Goal: Find specific page/section: Find specific page/section

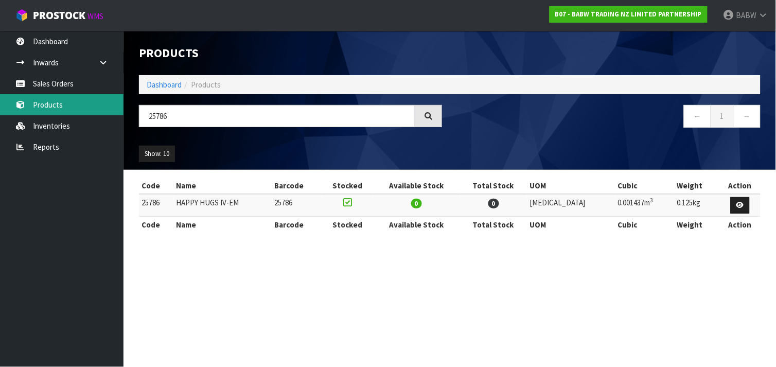
click at [115, 108] on body "Toggle navigation ProStock WMS B07 - BABW TRADING NZ LIMITED PARTNERSHIP BABW L…" at bounding box center [388, 183] width 776 height 367
type input "SNC"
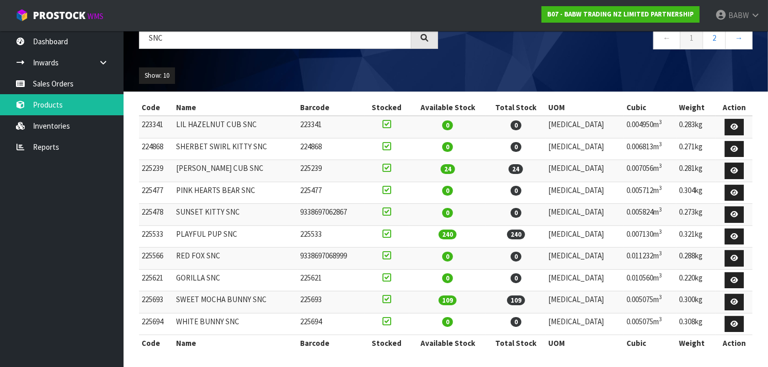
scroll to position [82, 0]
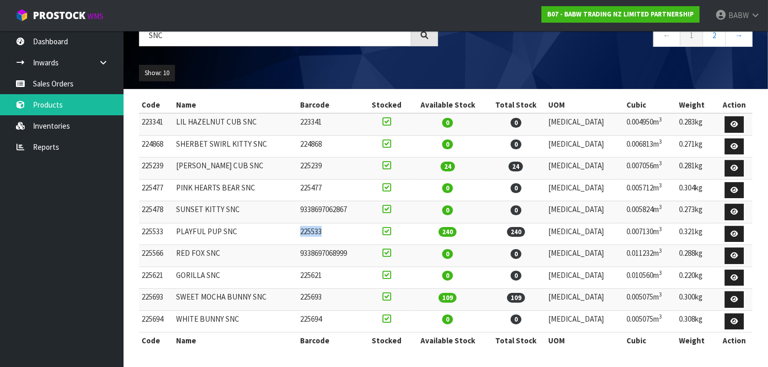
drag, startPoint x: 367, startPoint y: 238, endPoint x: 274, endPoint y: 240, distance: 93.2
click at [274, 240] on tr "225533 PLAYFUL PUP SNC 225533 240 240 [MEDICAL_DATA] 0.007130m 3 0.321kg" at bounding box center [445, 234] width 613 height 22
click at [274, 240] on td "PLAYFUL PUP SNC" at bounding box center [235, 234] width 124 height 22
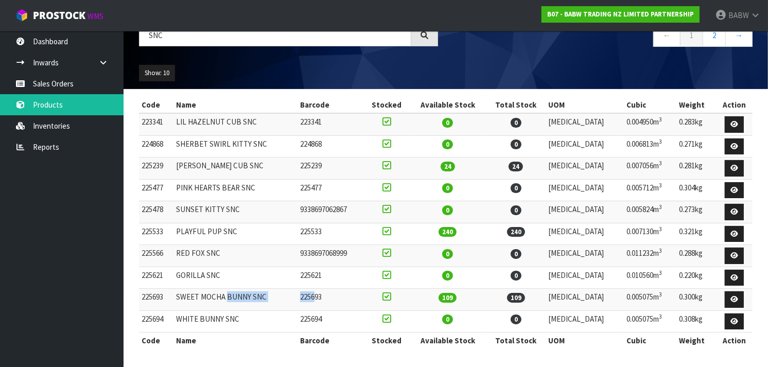
drag, startPoint x: 331, startPoint y: 301, endPoint x: 233, endPoint y: 294, distance: 99.0
click at [233, 294] on tr "225693 SWEET MOCHA BUNNY SNC 225693 109 109 [MEDICAL_DATA] 0.005075m 3 0.300kg" at bounding box center [445, 300] width 613 height 22
click at [233, 294] on td "SWEET MOCHA BUNNY SNC" at bounding box center [235, 300] width 124 height 22
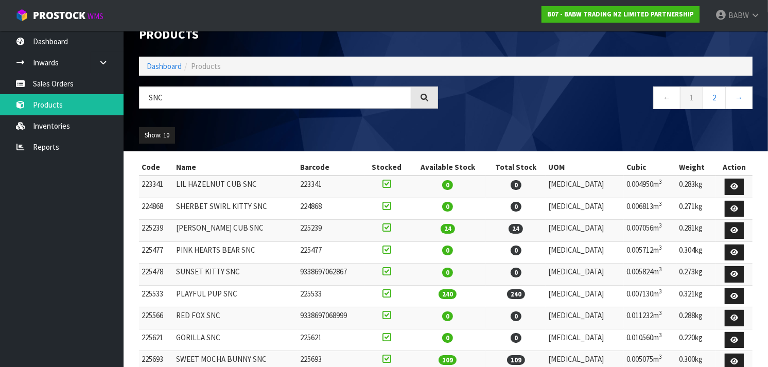
scroll to position [13, 0]
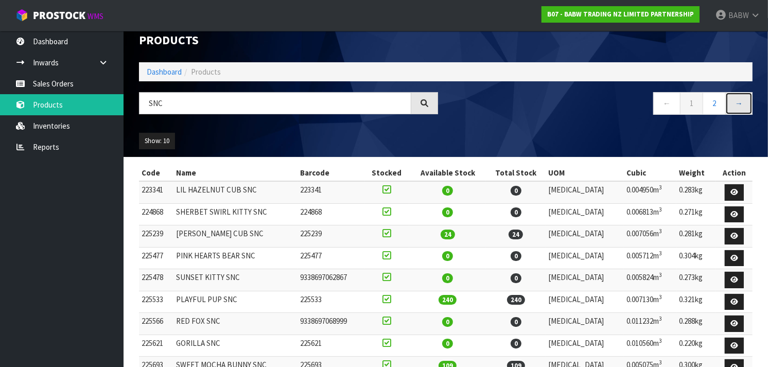
click at [737, 99] on link "→" at bounding box center [738, 103] width 27 height 22
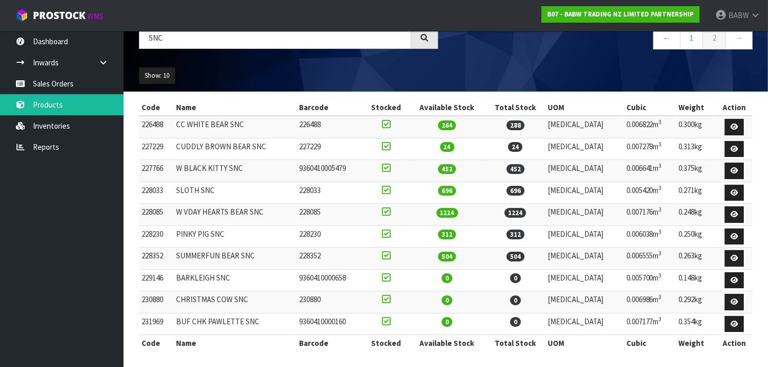
scroll to position [82, 0]
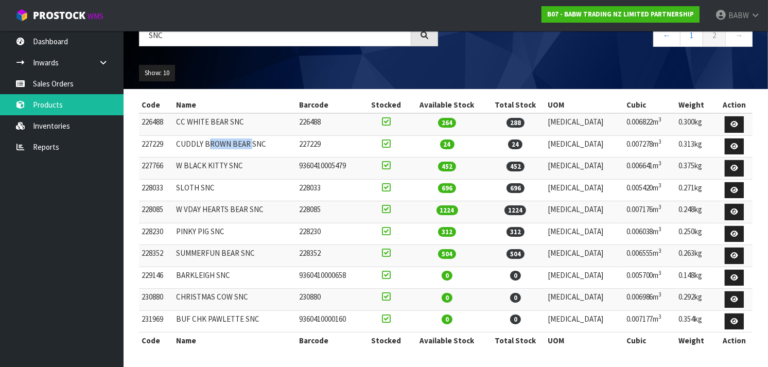
drag, startPoint x: 254, startPoint y: 142, endPoint x: 213, endPoint y: 143, distance: 41.2
click at [213, 143] on td "CUDDLY BROWN BEAR SNC" at bounding box center [234, 146] width 123 height 22
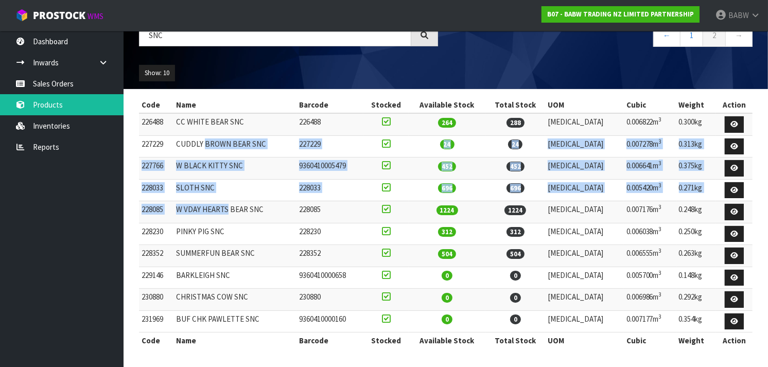
drag, startPoint x: 213, startPoint y: 143, endPoint x: 222, endPoint y: 208, distance: 66.1
click at [222, 208] on tbody "226488 CC WHITE BEAR SNC 226488 264 288 [MEDICAL_DATA] 0.006822m 3 0.300kg 2272…" at bounding box center [445, 222] width 613 height 219
click at [222, 208] on td "W VDAY HEARTS BEAR SNC" at bounding box center [234, 212] width 123 height 22
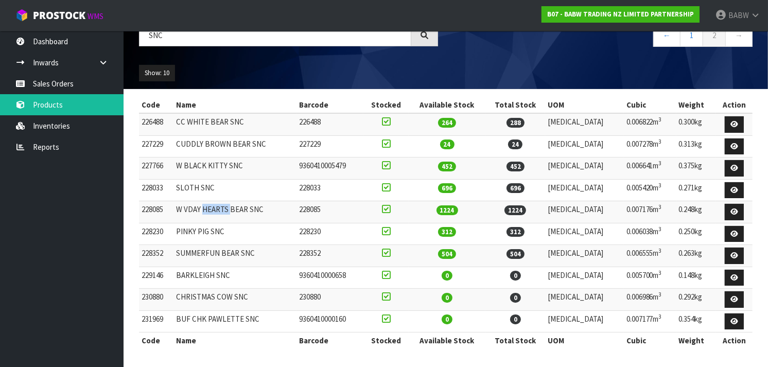
click at [222, 208] on td "W VDAY HEARTS BEAR SNC" at bounding box center [234, 212] width 123 height 22
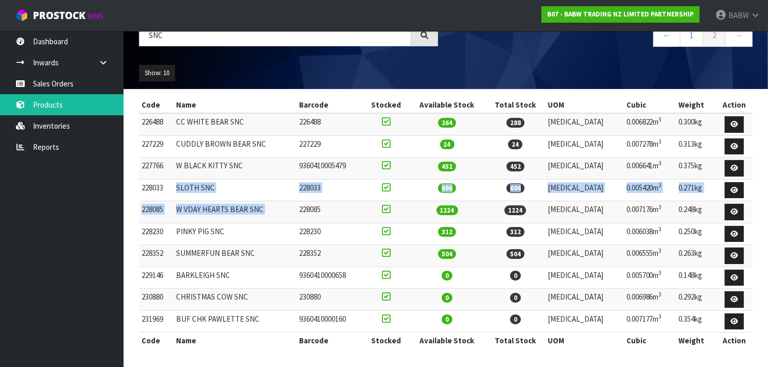
drag, startPoint x: 222, startPoint y: 208, endPoint x: 220, endPoint y: 180, distance: 27.9
click at [220, 180] on tbody "226488 CC WHITE BEAR SNC 226488 264 288 [MEDICAL_DATA] 0.006822m 3 0.300kg 2272…" at bounding box center [445, 222] width 613 height 219
click at [220, 180] on td "SLOTH SNC" at bounding box center [234, 190] width 123 height 22
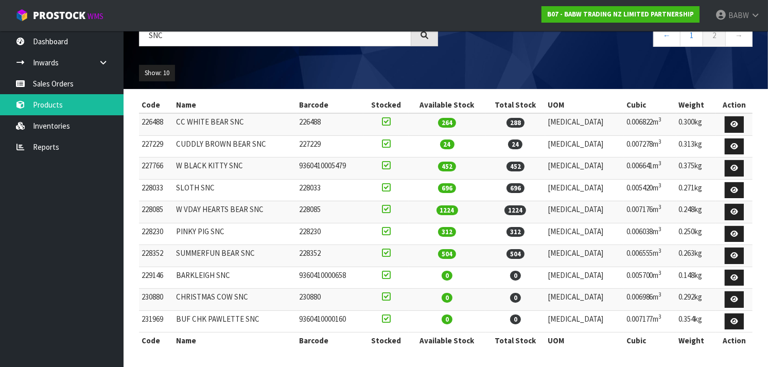
click at [220, 180] on td "SLOTH SNC" at bounding box center [234, 190] width 123 height 22
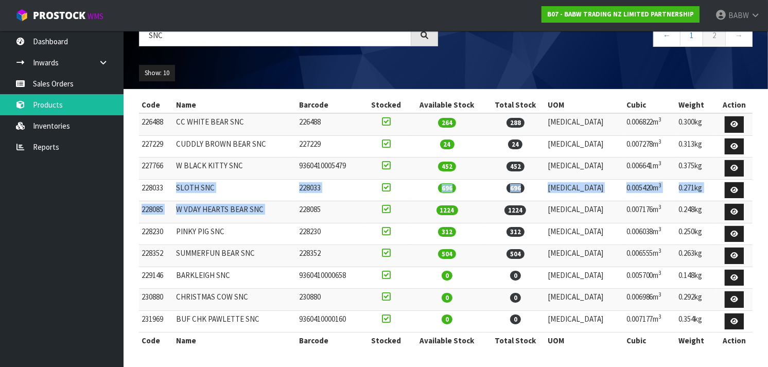
drag, startPoint x: 220, startPoint y: 180, endPoint x: 215, endPoint y: 204, distance: 24.7
click at [215, 204] on tbody "226488 CC WHITE BEAR SNC 226488 264 288 [MEDICAL_DATA] 0.006822m 3 0.300kg 2272…" at bounding box center [445, 222] width 613 height 219
click at [215, 204] on td "W VDAY HEARTS BEAR SNC" at bounding box center [234, 212] width 123 height 22
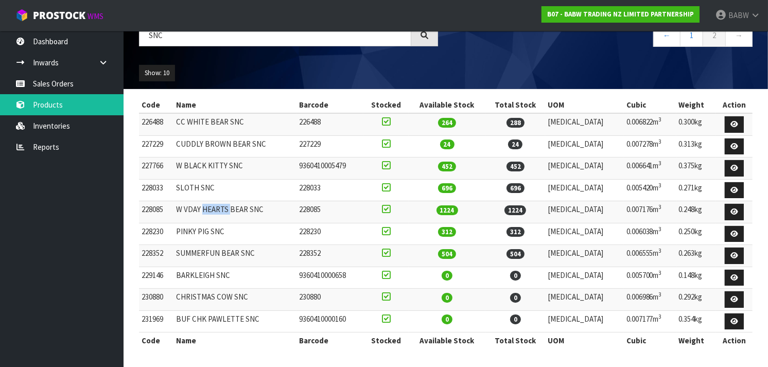
click at [215, 204] on td "W VDAY HEARTS BEAR SNC" at bounding box center [234, 212] width 123 height 22
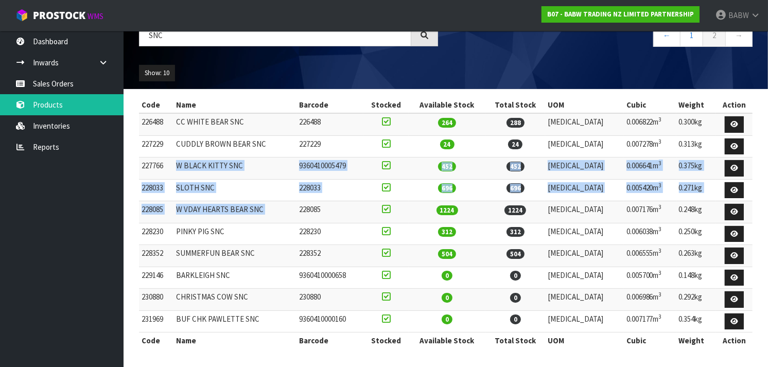
drag, startPoint x: 215, startPoint y: 204, endPoint x: 224, endPoint y: 160, distance: 45.6
click at [224, 160] on tbody "226488 CC WHITE BEAR SNC 226488 264 288 [MEDICAL_DATA] 0.006822m 3 0.300kg 2272…" at bounding box center [445, 222] width 613 height 219
click at [224, 160] on td "W BLACK KITTY SNC" at bounding box center [234, 168] width 123 height 22
drag, startPoint x: 224, startPoint y: 160, endPoint x: 173, endPoint y: 207, distance: 69.5
click at [173, 207] on tbody "226488 CC WHITE BEAR SNC 226488 264 288 [MEDICAL_DATA] 0.006822m 3 0.300kg 2272…" at bounding box center [445, 222] width 613 height 219
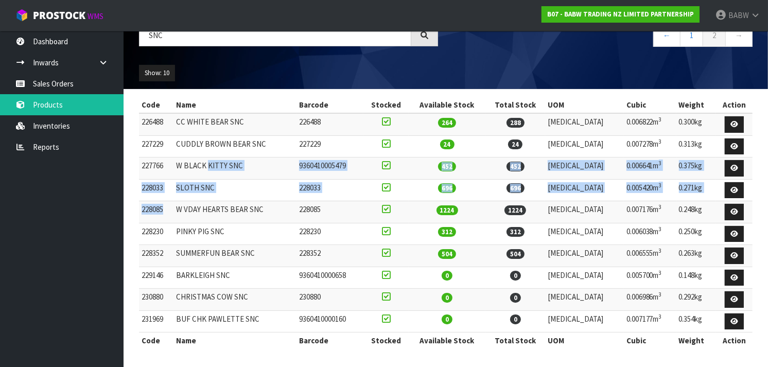
click at [173, 207] on td "228085" at bounding box center [156, 212] width 34 height 22
drag, startPoint x: 173, startPoint y: 207, endPoint x: 178, endPoint y: 167, distance: 40.0
click at [178, 167] on tbody "226488 CC WHITE BEAR SNC 226488 264 288 [MEDICAL_DATA] 0.006822m 3 0.300kg 2272…" at bounding box center [445, 222] width 613 height 219
click at [173, 167] on td "227766" at bounding box center [156, 168] width 34 height 22
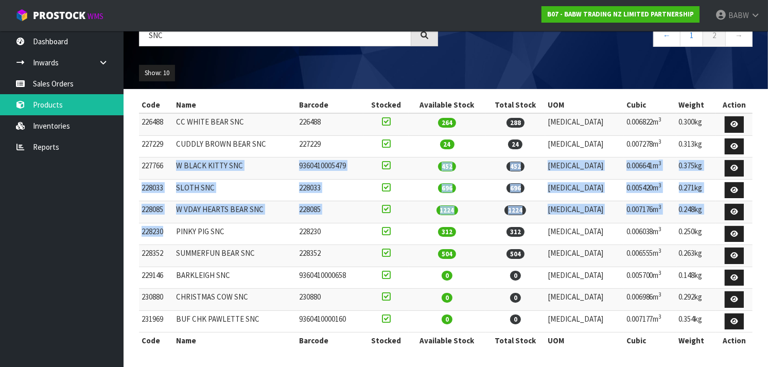
drag, startPoint x: 178, startPoint y: 167, endPoint x: 177, endPoint y: 243, distance: 76.2
click at [177, 243] on tbody "226488 CC WHITE BEAR SNC 226488 264 288 [MEDICAL_DATA] 0.006822m 3 0.300kg 2272…" at bounding box center [445, 222] width 613 height 219
click at [173, 243] on td "228230" at bounding box center [156, 234] width 34 height 22
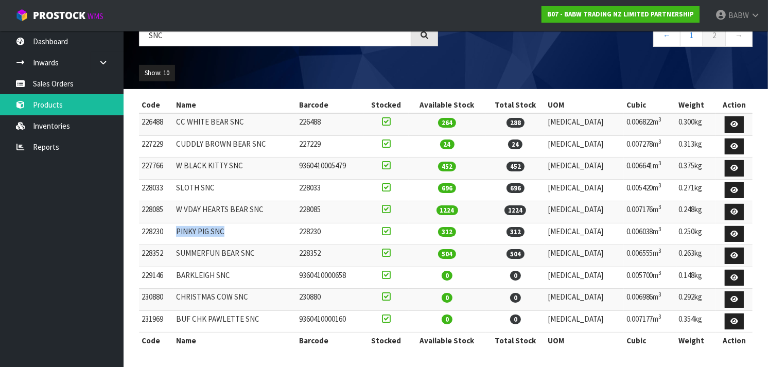
drag, startPoint x: 177, startPoint y: 243, endPoint x: 268, endPoint y: 232, distance: 91.9
click at [268, 232] on tr "228230 PINKY PIG SNC 228230 312 312 [MEDICAL_DATA] 0.006038m 3 0.250kg" at bounding box center [445, 234] width 613 height 22
click at [268, 232] on td "PINKY PIG SNC" at bounding box center [234, 234] width 123 height 22
drag, startPoint x: 268, startPoint y: 232, endPoint x: 175, endPoint y: 233, distance: 92.6
click at [175, 233] on tr "228230 PINKY PIG SNC 228230 312 312 [MEDICAL_DATA] 0.006038m 3 0.250kg" at bounding box center [445, 234] width 613 height 22
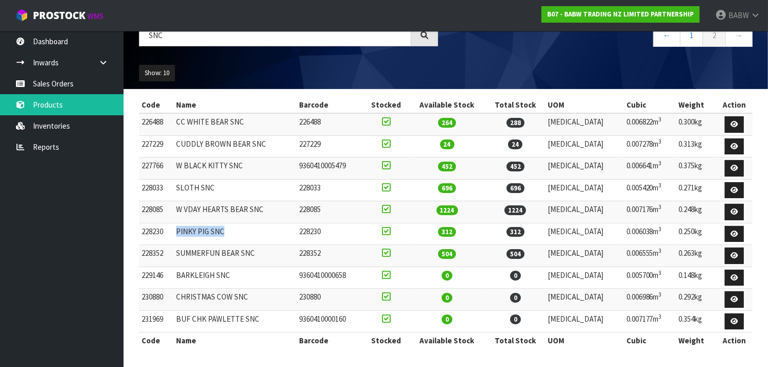
click at [173, 233] on td "228230" at bounding box center [156, 234] width 34 height 22
drag, startPoint x: 183, startPoint y: 245, endPoint x: 256, endPoint y: 254, distance: 73.5
click at [256, 254] on td "SUMMERFUN BEAR SNC" at bounding box center [234, 256] width 123 height 22
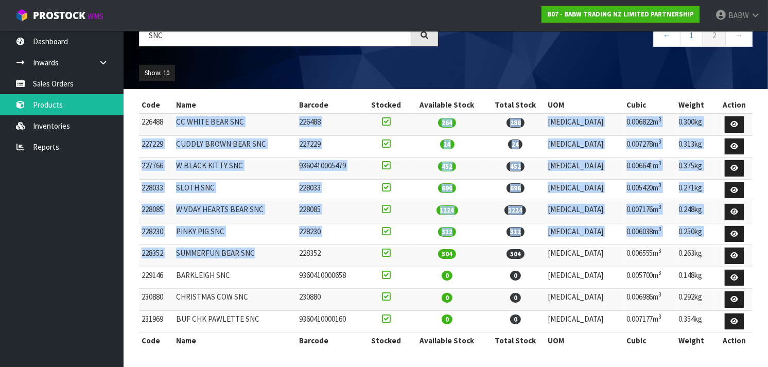
drag, startPoint x: 256, startPoint y: 254, endPoint x: 175, endPoint y: 112, distance: 163.2
click at [175, 113] on tbody "226488 CC WHITE BEAR SNC 226488 264 288 [MEDICAL_DATA] 0.006822m 3 0.300kg 2272…" at bounding box center [445, 222] width 613 height 219
click at [173, 113] on td "226488" at bounding box center [156, 124] width 34 height 22
drag, startPoint x: 175, startPoint y: 116, endPoint x: 173, endPoint y: 274, distance: 158.5
click at [173, 274] on tbody "226488 CC WHITE BEAR SNC 226488 264 288 [MEDICAL_DATA] 0.006822m 3 0.300kg 2272…" at bounding box center [445, 222] width 613 height 219
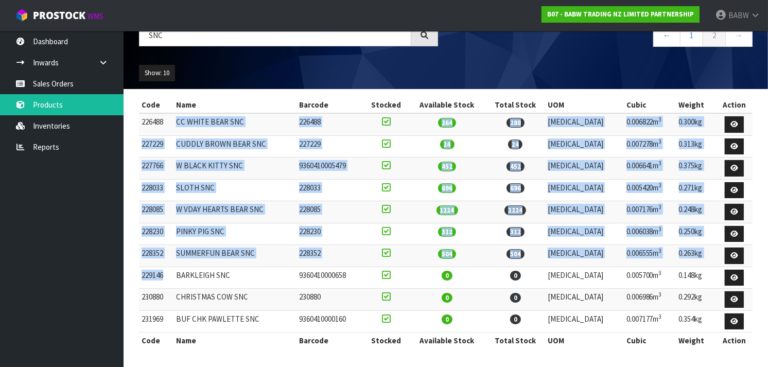
click at [173, 274] on td "229146" at bounding box center [156, 278] width 34 height 22
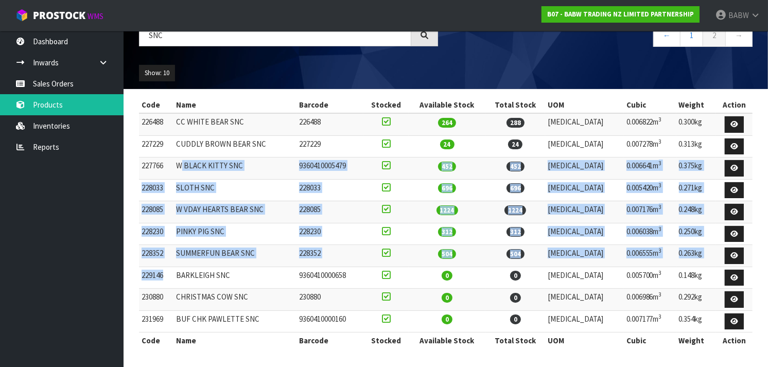
drag, startPoint x: 175, startPoint y: 250, endPoint x: 185, endPoint y: 156, distance: 94.2
click at [185, 156] on tbody "226488 CC WHITE BEAR SNC 226488 264 288 [MEDICAL_DATA] 0.006822m 3 0.300kg 2272…" at bounding box center [445, 222] width 613 height 219
click at [185, 157] on td "W BLACK KITTY SNC" at bounding box center [234, 168] width 123 height 22
drag, startPoint x: 185, startPoint y: 167, endPoint x: 175, endPoint y: 273, distance: 107.0
click at [175, 273] on tbody "226488 CC WHITE BEAR SNC 226488 264 288 [MEDICAL_DATA] 0.006822m 3 0.300kg 2272…" at bounding box center [445, 222] width 613 height 219
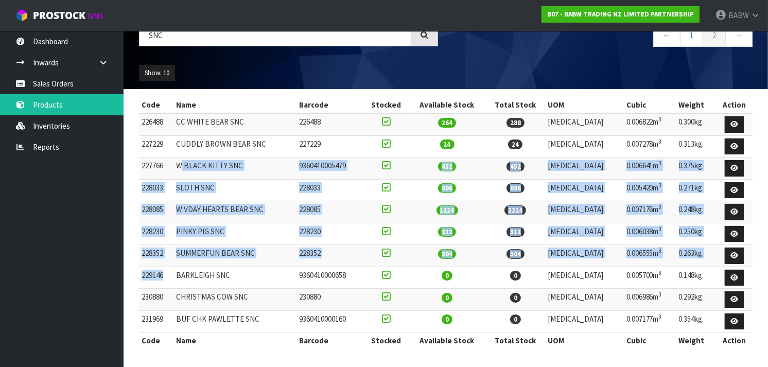
click at [173, 273] on td "229146" at bounding box center [156, 278] width 34 height 22
drag, startPoint x: 175, startPoint y: 269, endPoint x: 168, endPoint y: 170, distance: 99.0
click at [168, 170] on tbody "226488 CC WHITE BEAR SNC 226488 264 288 [MEDICAL_DATA] 0.006822m 3 0.300kg 2272…" at bounding box center [445, 222] width 613 height 219
click at [168, 170] on td "227766" at bounding box center [156, 168] width 34 height 22
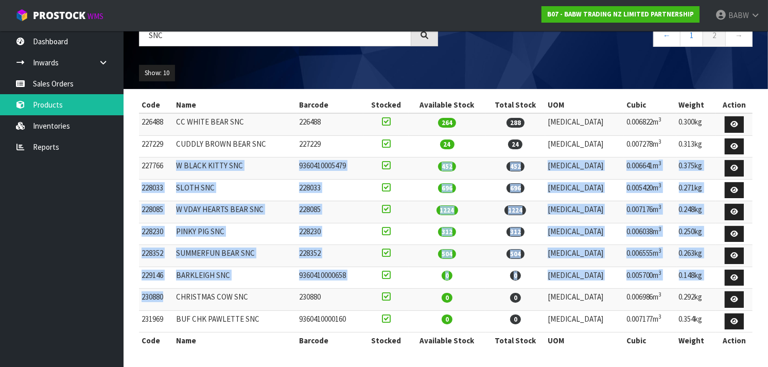
drag, startPoint x: 168, startPoint y: 179, endPoint x: 168, endPoint y: 292, distance: 113.2
click at [168, 292] on tbody "226488 CC WHITE BEAR SNC 226488 264 288 [MEDICAL_DATA] 0.006822m 3 0.300kg 2272…" at bounding box center [445, 222] width 613 height 219
click at [168, 292] on td "230880" at bounding box center [156, 300] width 34 height 22
drag, startPoint x: 168, startPoint y: 292, endPoint x: 173, endPoint y: 163, distance: 129.8
click at [173, 163] on tbody "226488 CC WHITE BEAR SNC 226488 264 288 [MEDICAL_DATA] 0.006822m 3 0.300kg 2272…" at bounding box center [445, 222] width 613 height 219
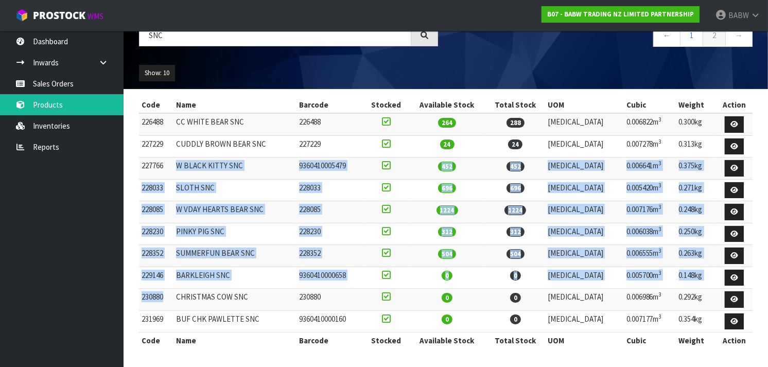
click at [173, 163] on td "227766" at bounding box center [156, 168] width 34 height 22
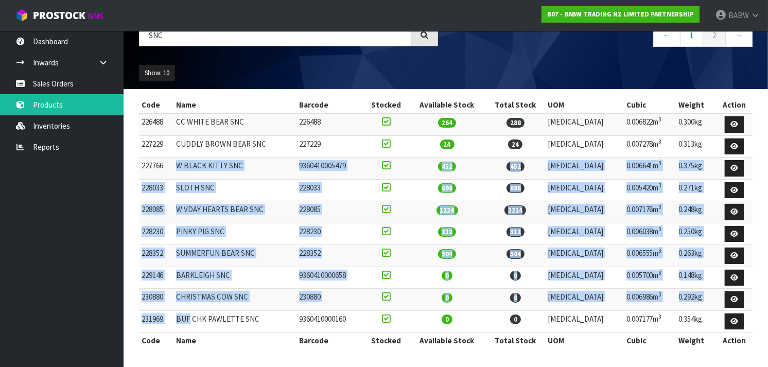
drag, startPoint x: 173, startPoint y: 163, endPoint x: 179, endPoint y: 320, distance: 157.6
click at [179, 320] on tbody "226488 CC WHITE BEAR SNC 226488 264 288 [MEDICAL_DATA] 0.006822m 3 0.300kg 2272…" at bounding box center [445, 222] width 613 height 219
click at [179, 320] on td "BUF CHK PAWLETTE SNC" at bounding box center [234, 321] width 123 height 22
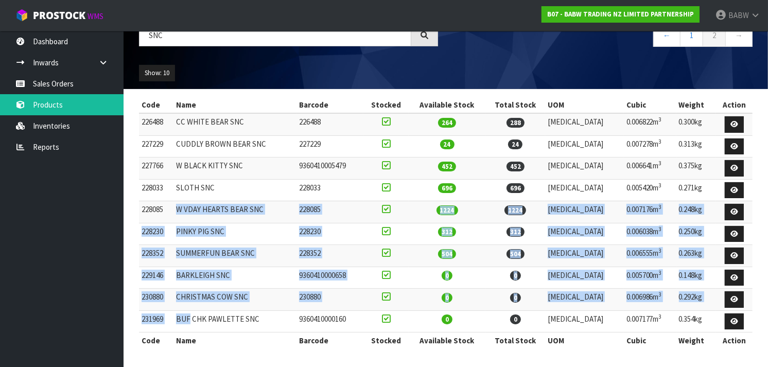
drag, startPoint x: 179, startPoint y: 320, endPoint x: 178, endPoint y: 215, distance: 105.0
click at [178, 215] on tbody "226488 CC WHITE BEAR SNC 226488 264 288 [MEDICAL_DATA] 0.006822m 3 0.300kg 2272…" at bounding box center [445, 222] width 613 height 219
click at [173, 215] on td "228085" at bounding box center [156, 212] width 34 height 22
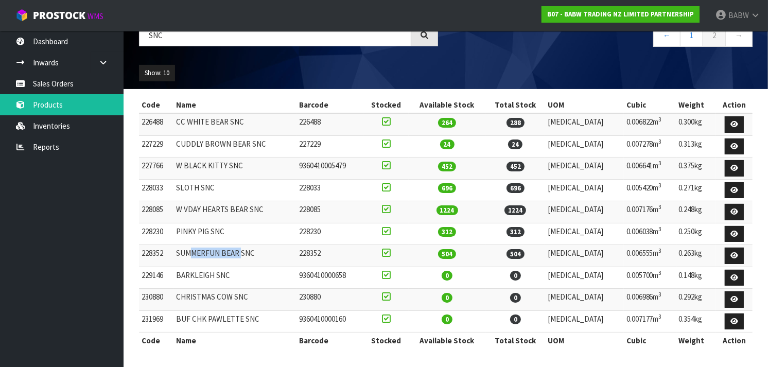
drag, startPoint x: 245, startPoint y: 251, endPoint x: 197, endPoint y: 248, distance: 47.9
click at [197, 248] on td "SUMMERFUN BEAR SNC" at bounding box center [234, 256] width 123 height 22
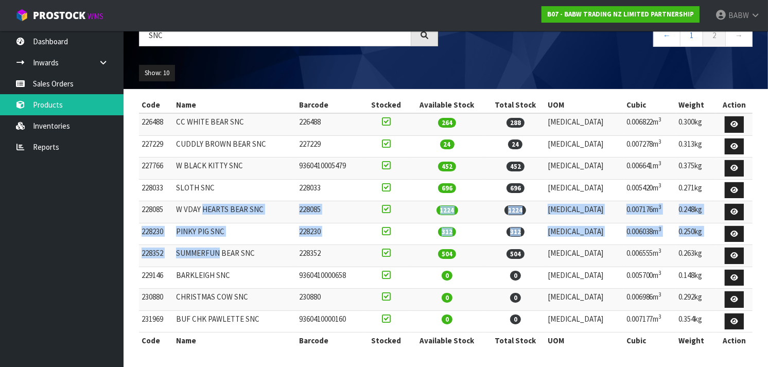
drag, startPoint x: 197, startPoint y: 248, endPoint x: 212, endPoint y: 209, distance: 41.7
click at [212, 209] on tbody "226488 CC WHITE BEAR SNC 226488 264 288 [MEDICAL_DATA] 0.006822m 3 0.300kg 2272…" at bounding box center [445, 222] width 613 height 219
click at [212, 209] on td "W VDAY HEARTS BEAR SNC" at bounding box center [234, 212] width 123 height 22
drag, startPoint x: 212, startPoint y: 209, endPoint x: 207, endPoint y: 262, distance: 53.7
click at [207, 262] on tbody "226488 CC WHITE BEAR SNC 226488 264 288 [MEDICAL_DATA] 0.006822m 3 0.300kg 2272…" at bounding box center [445, 222] width 613 height 219
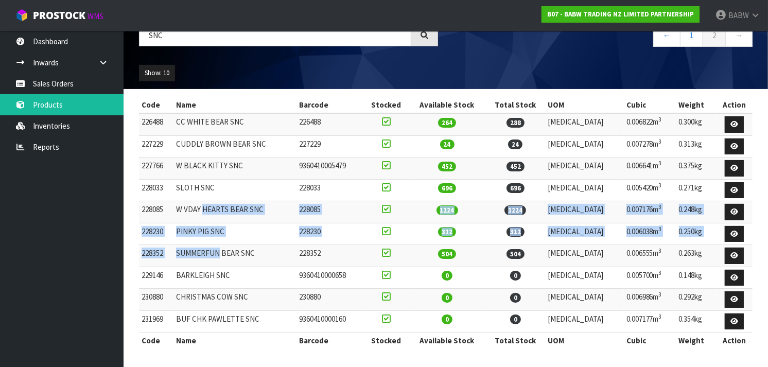
click at [207, 262] on td "SUMMERFUN BEAR SNC" at bounding box center [234, 256] width 123 height 22
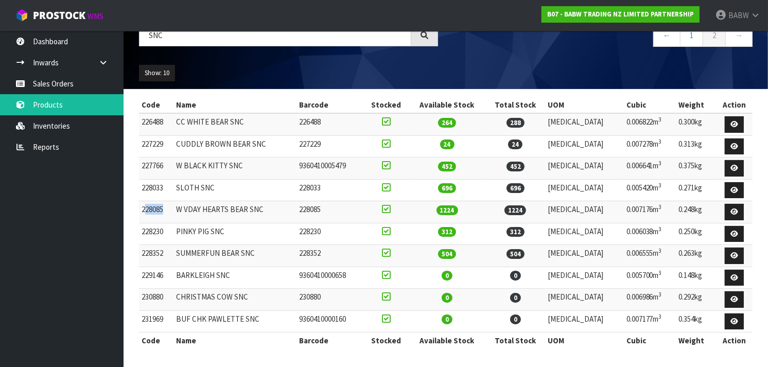
drag, startPoint x: 165, startPoint y: 209, endPoint x: 143, endPoint y: 212, distance: 21.7
click at [143, 212] on td "228085" at bounding box center [156, 212] width 34 height 22
copy td "28085"
